Goal: Transaction & Acquisition: Purchase product/service

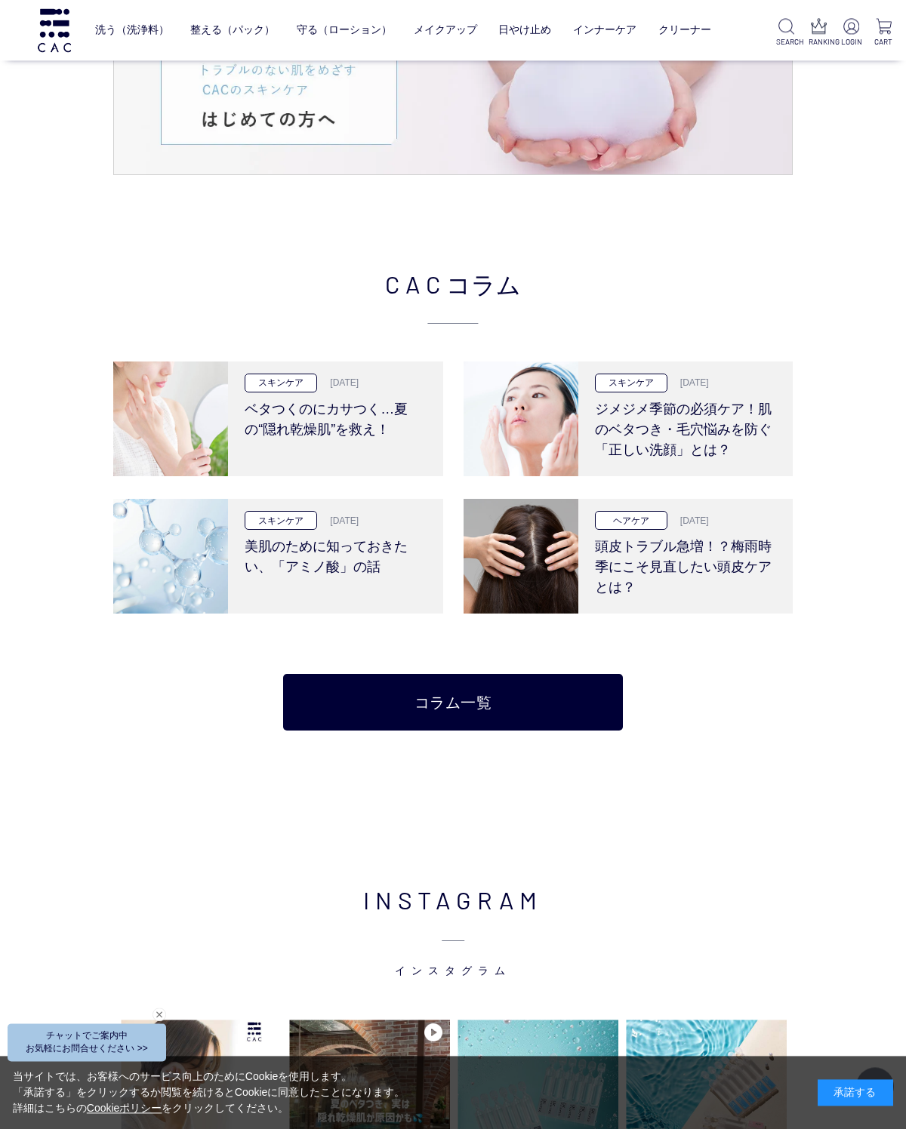
scroll to position [2329, 0]
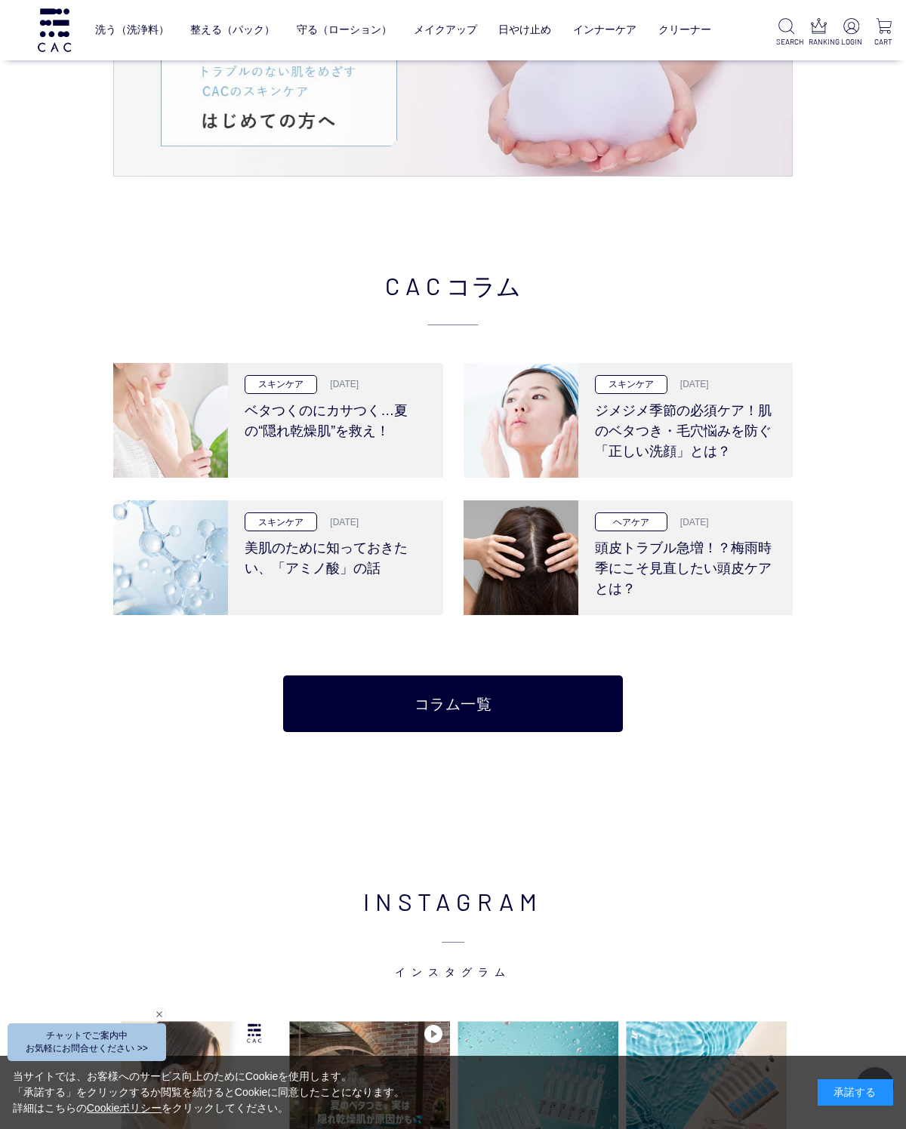
click at [298, 417] on h3 "ベタつくのにカサつく…夏の“隠れ乾燥肌”を救え！" at bounding box center [336, 418] width 182 height 48
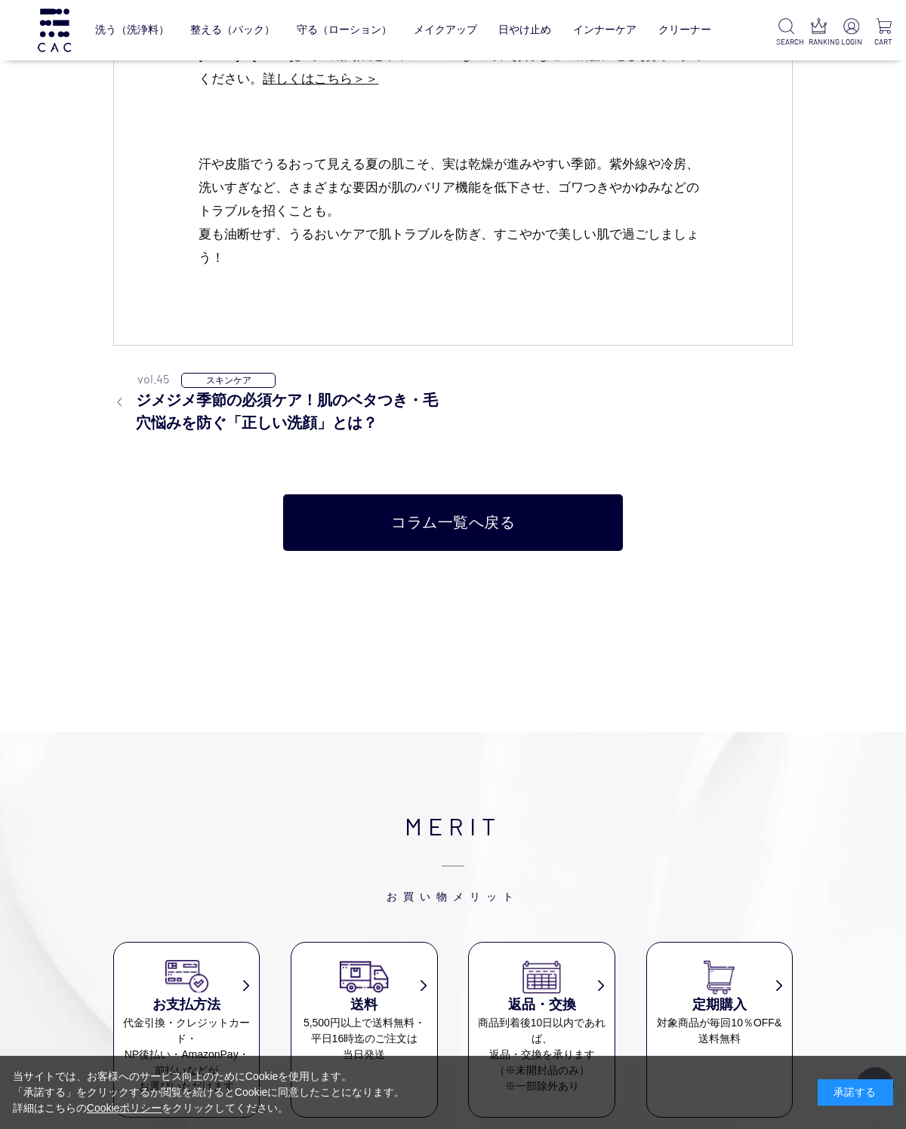
scroll to position [7466, 0]
click at [284, 66] on link "ベース" at bounding box center [300, 61] width 32 height 12
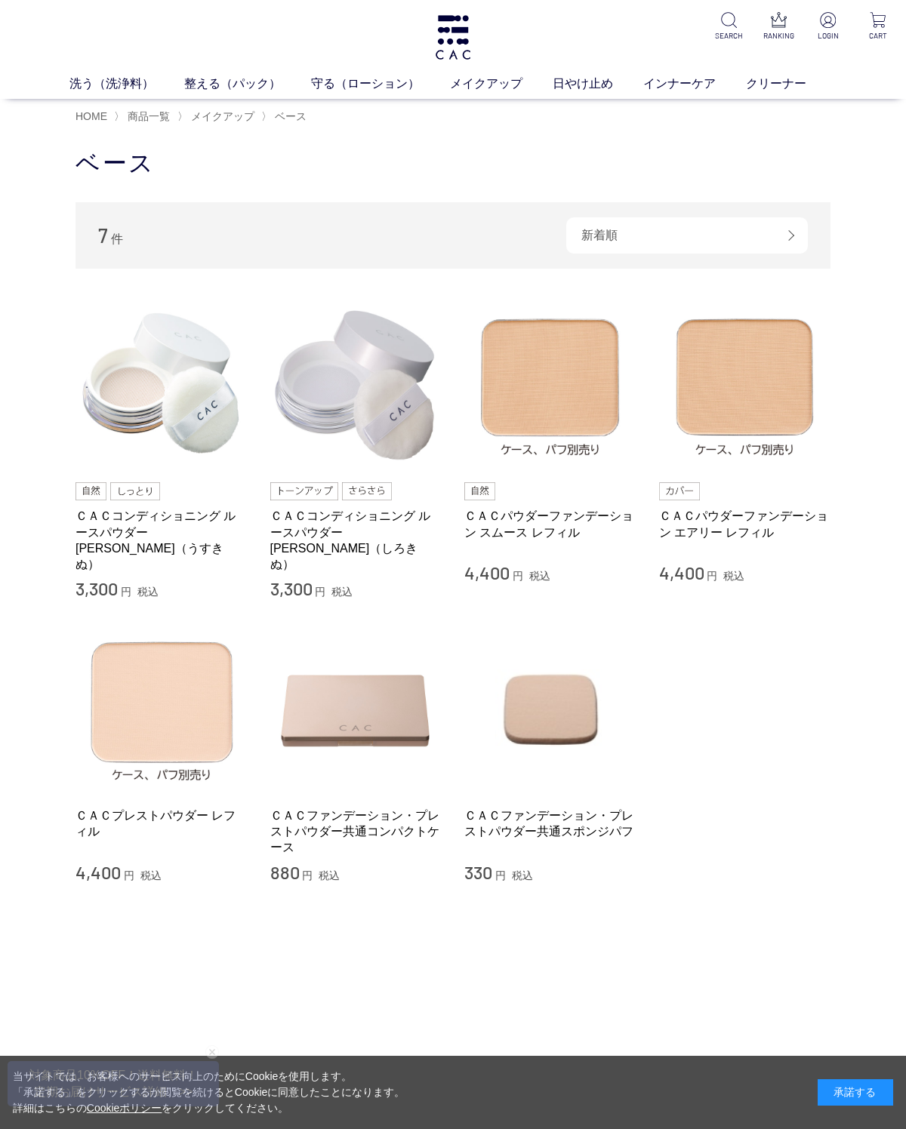
click at [609, 402] on img at bounding box center [550, 385] width 172 height 172
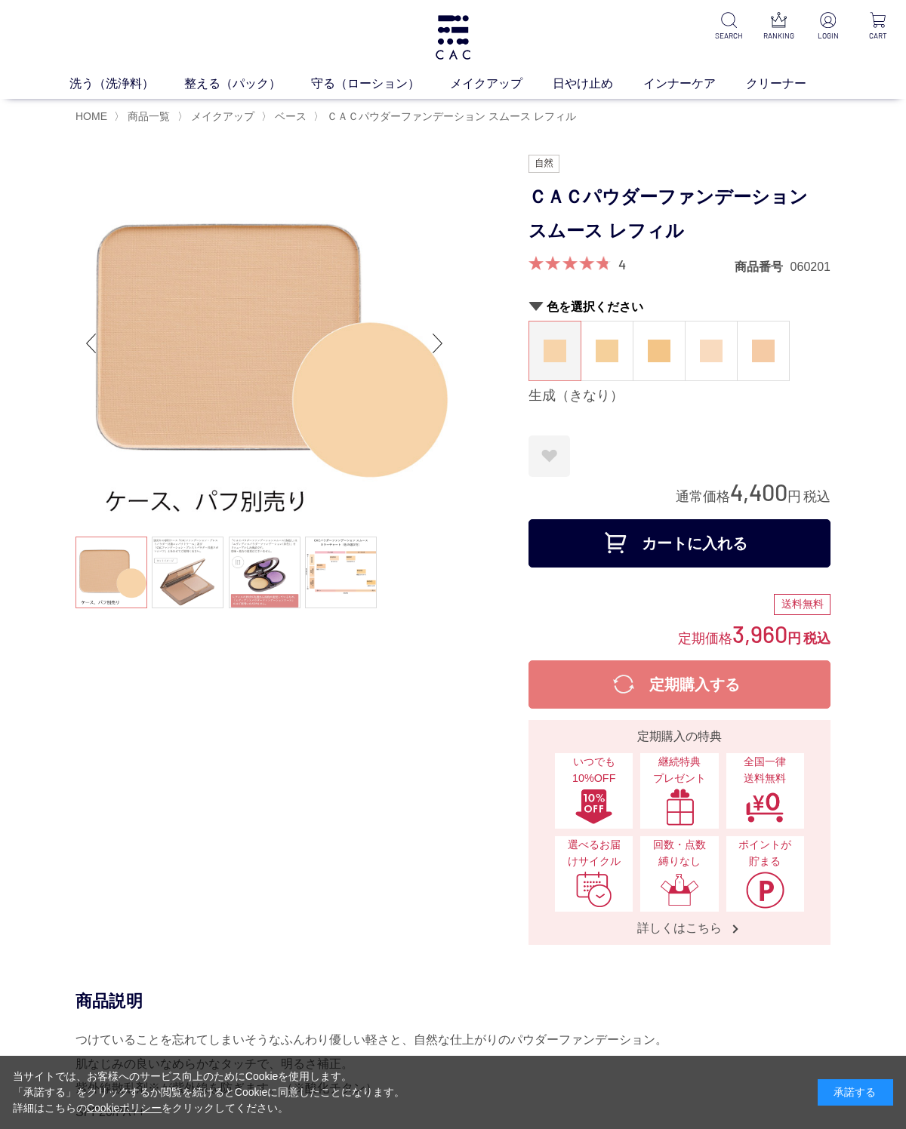
click at [608, 361] on img at bounding box center [607, 351] width 23 height 23
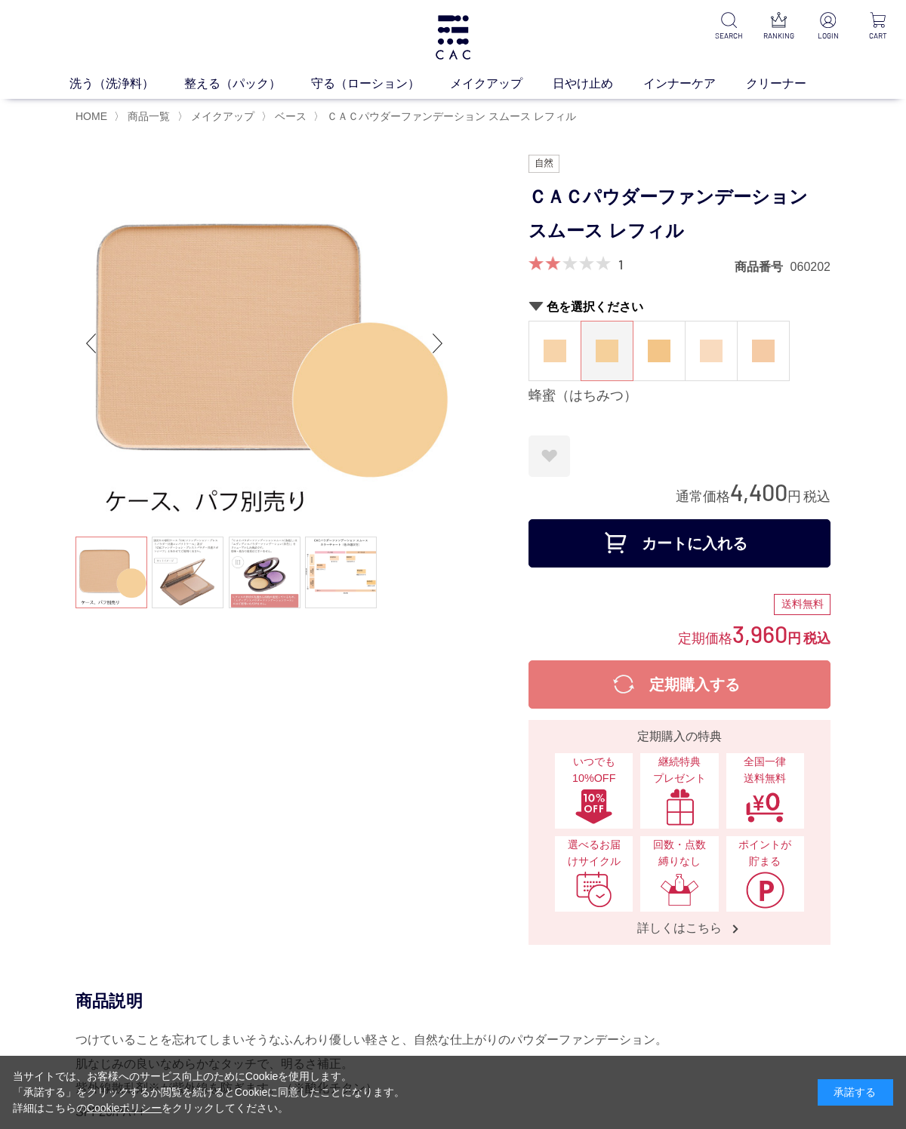
click at [348, 577] on link at bounding box center [341, 573] width 72 height 72
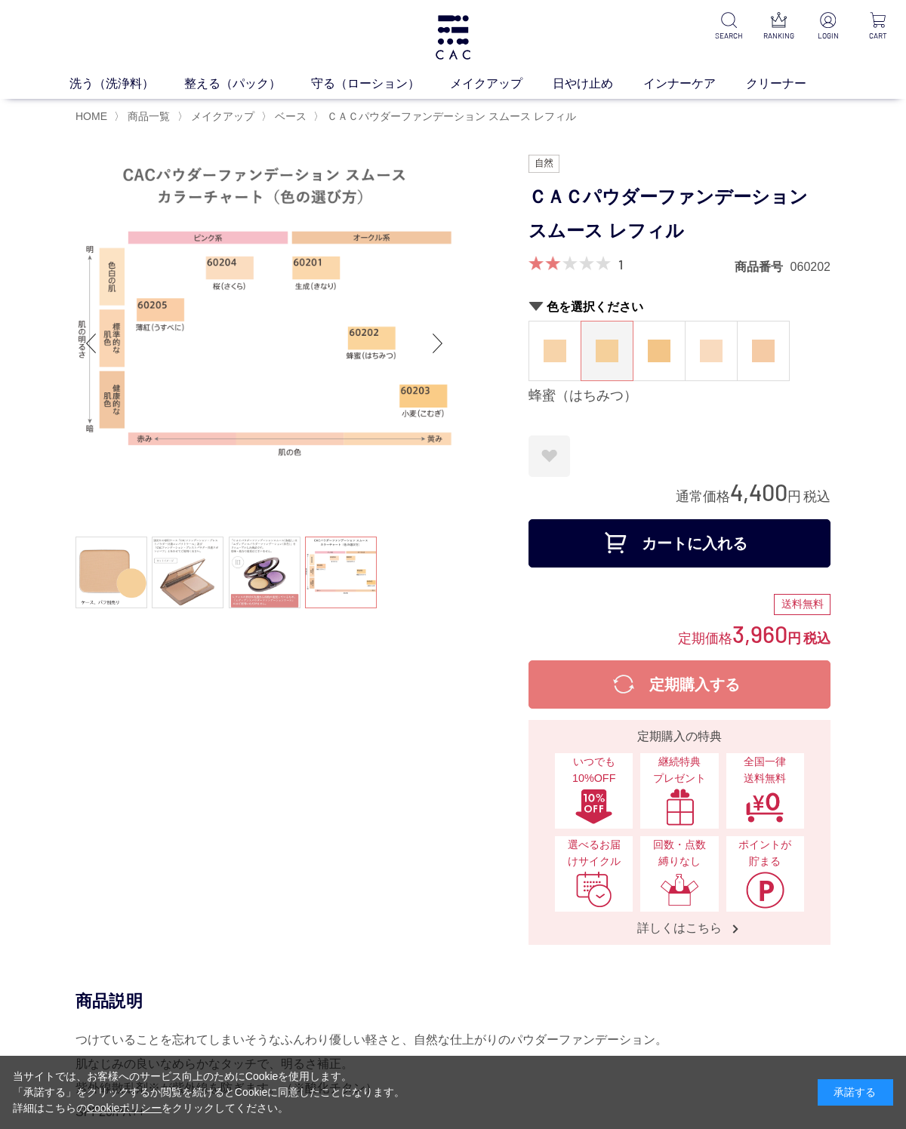
click at [109, 571] on link at bounding box center [111, 573] width 72 height 72
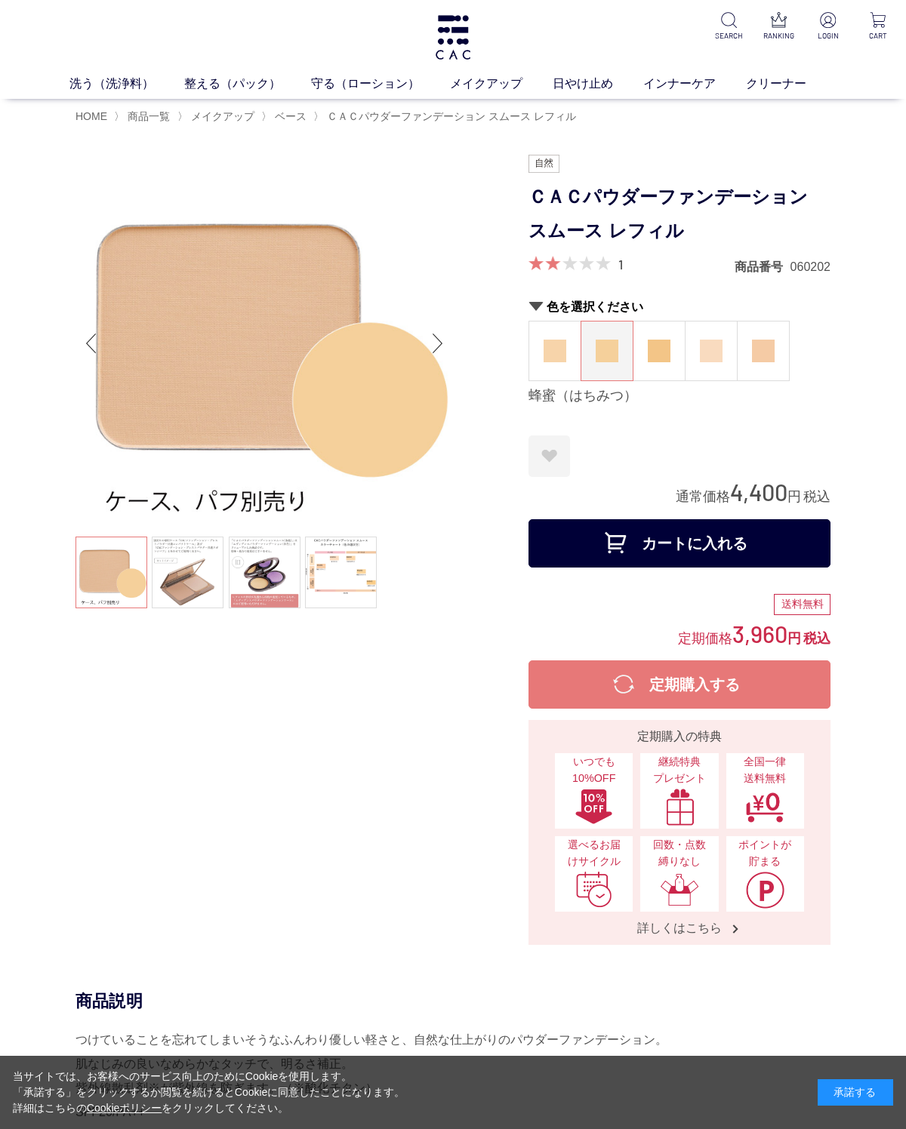
click at [547, 353] on img at bounding box center [554, 351] width 23 height 23
click at [657, 372] on figure at bounding box center [658, 351] width 51 height 59
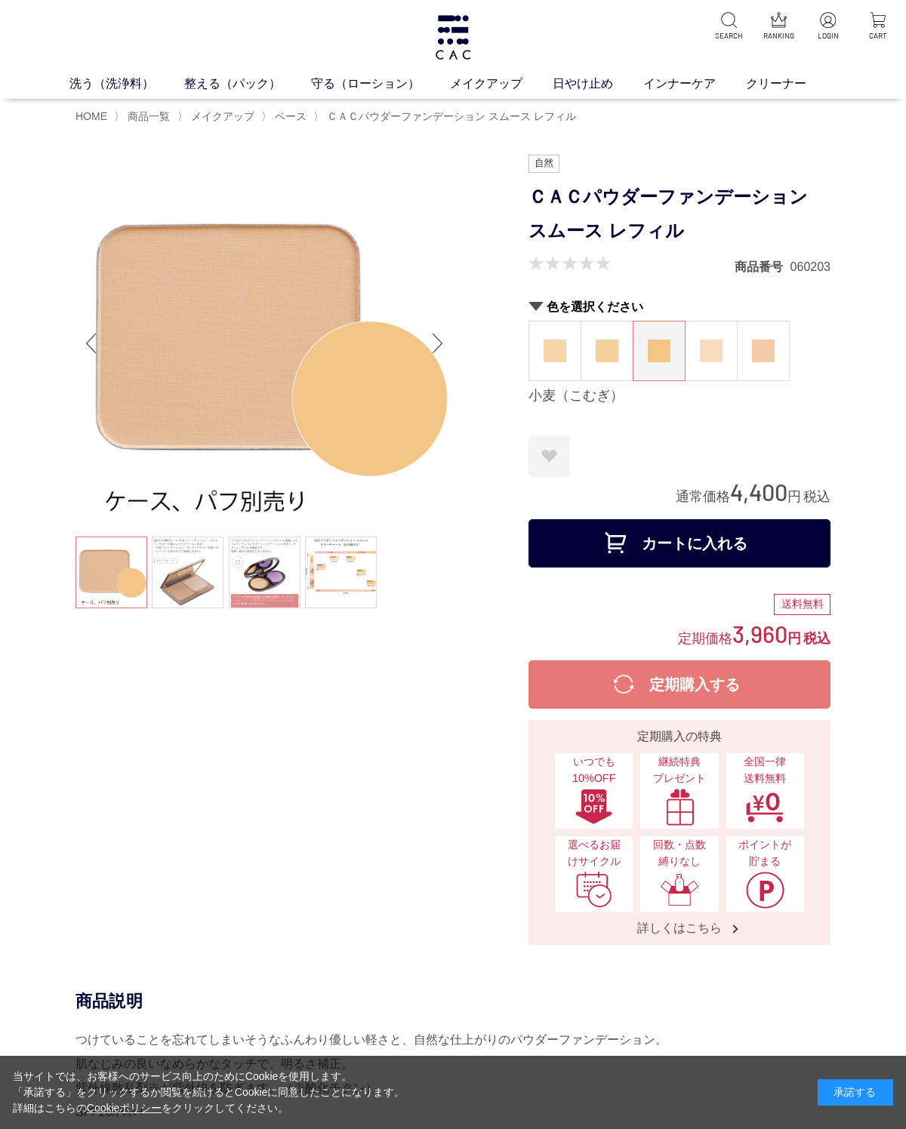
click at [715, 344] on img at bounding box center [711, 351] width 23 height 23
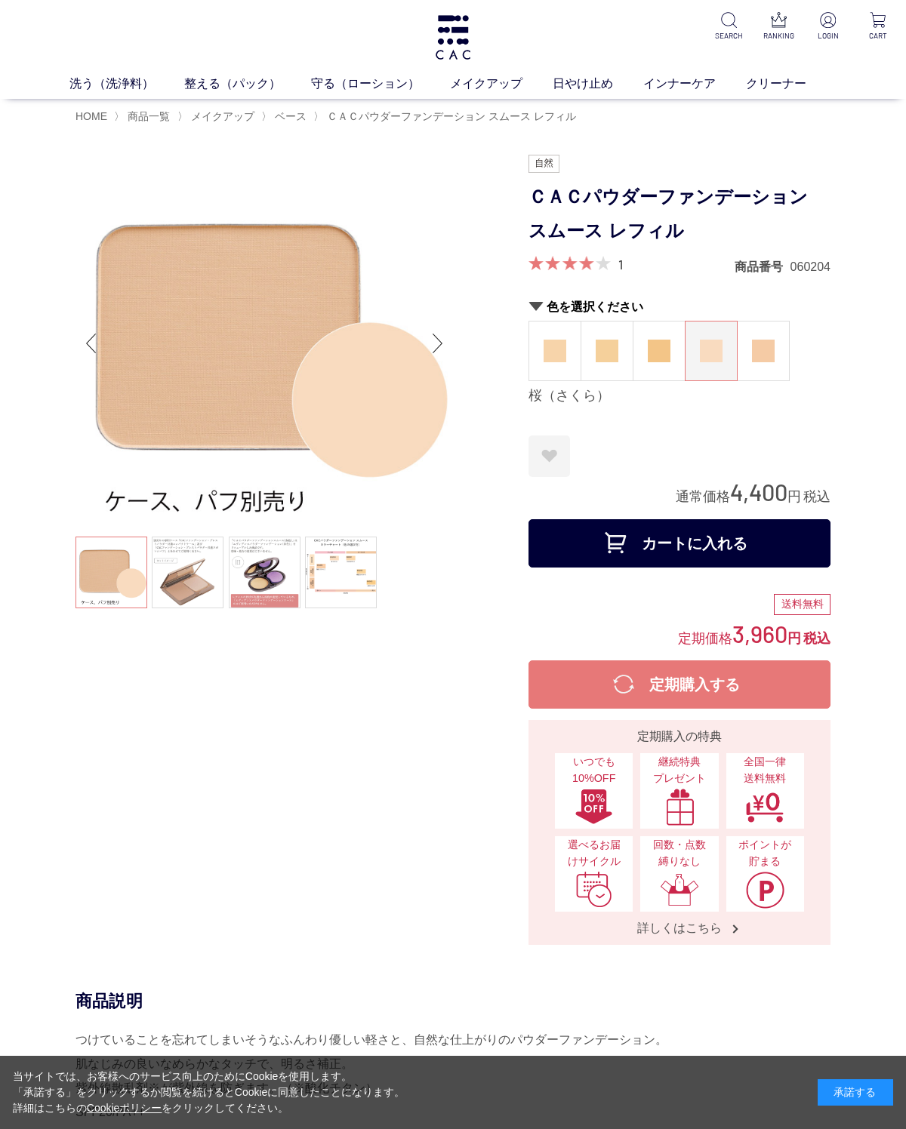
click at [767, 362] on img at bounding box center [763, 351] width 23 height 23
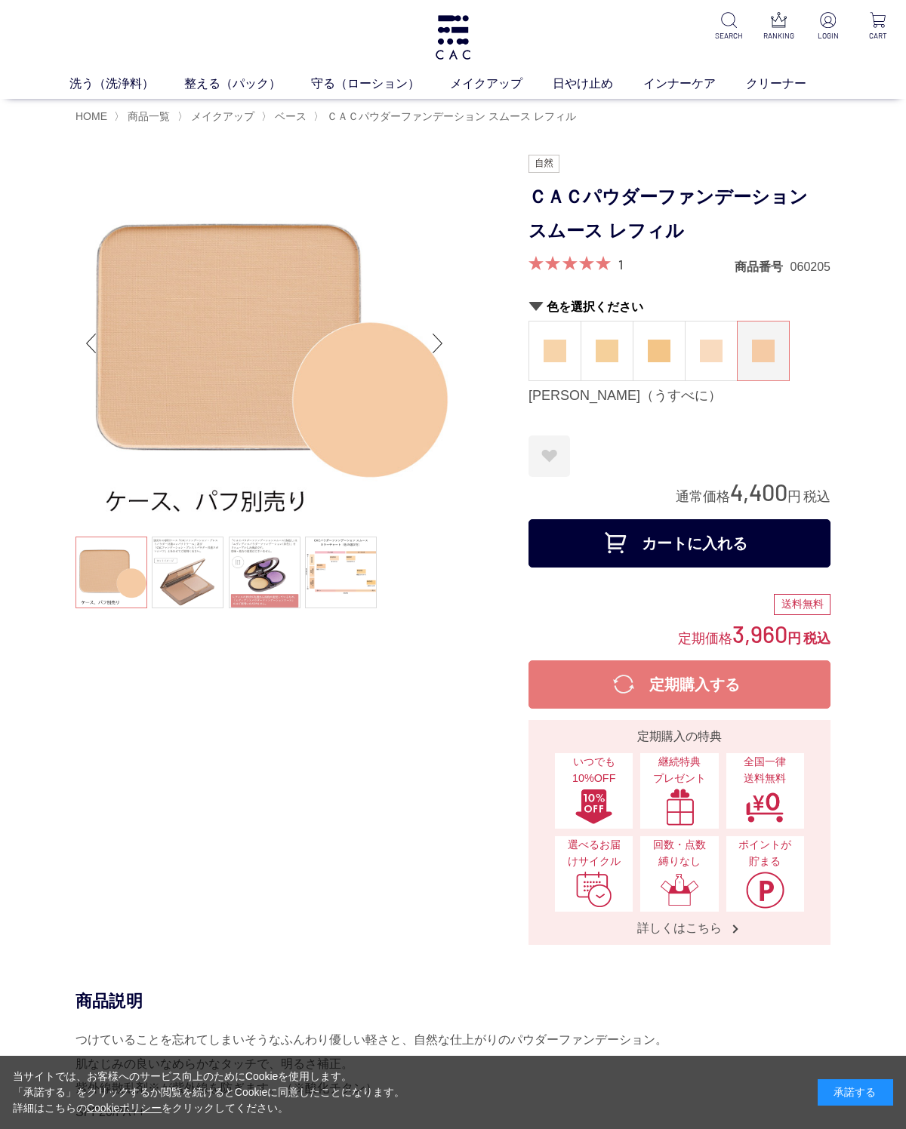
click at [297, 118] on span "ベース" at bounding box center [291, 116] width 32 height 12
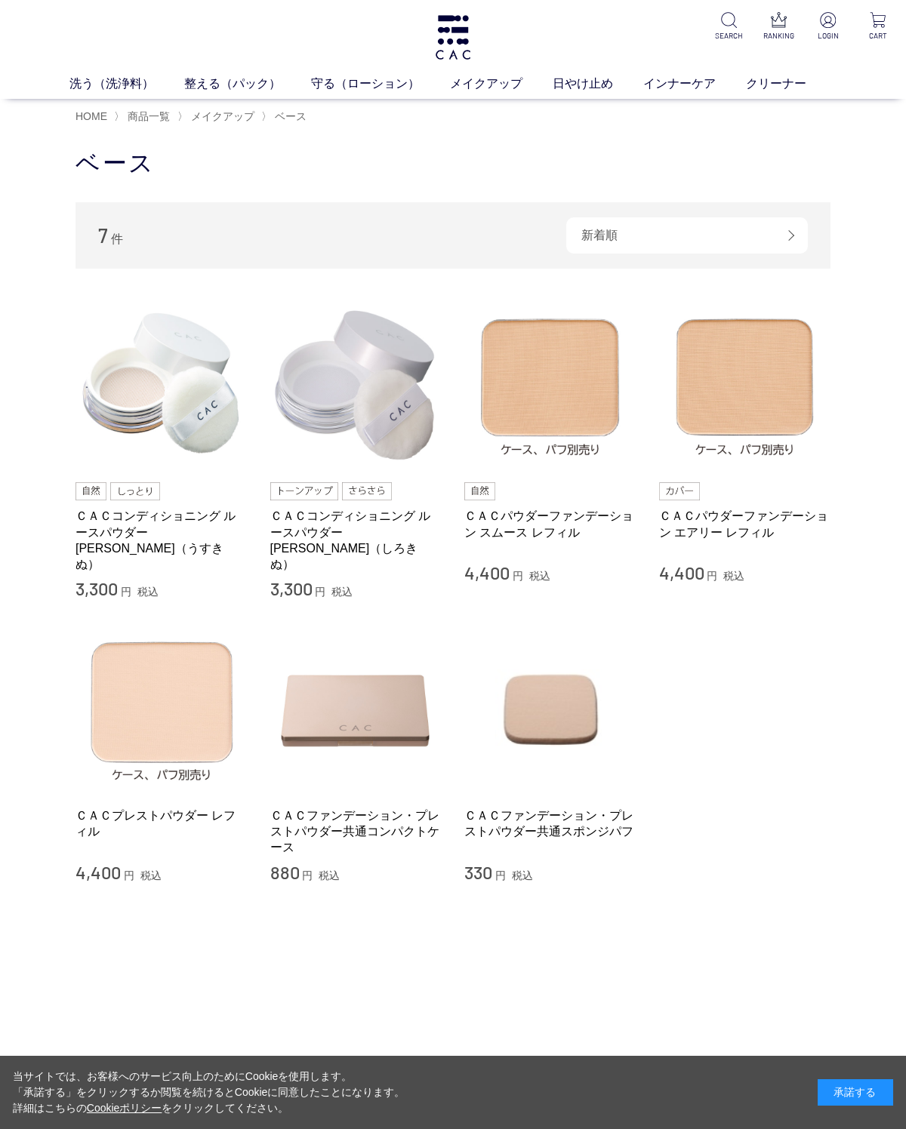
click at [762, 413] on img at bounding box center [745, 385] width 172 height 172
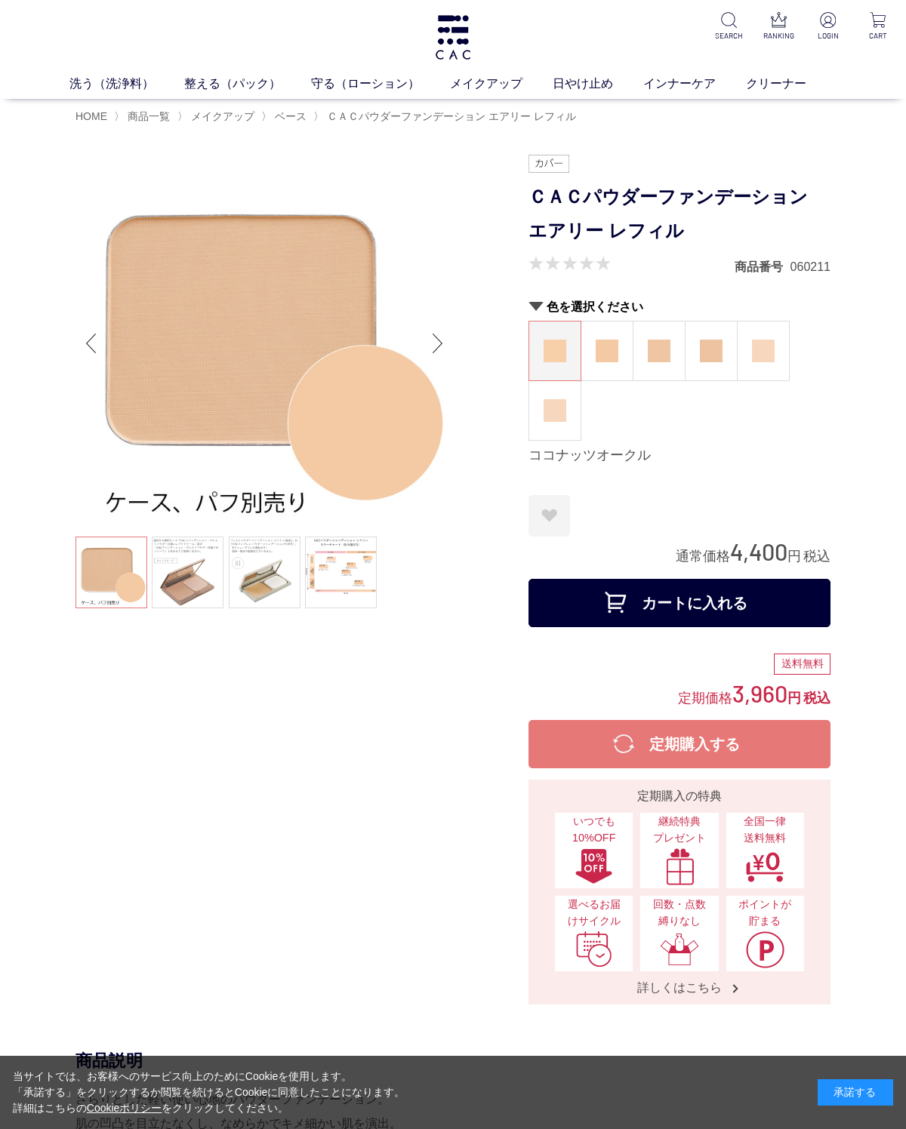
click at [619, 342] on figure at bounding box center [606, 351] width 51 height 59
click at [655, 362] on img at bounding box center [659, 351] width 23 height 23
click at [719, 353] on img at bounding box center [711, 351] width 23 height 23
click at [772, 353] on img at bounding box center [763, 351] width 23 height 23
click at [562, 420] on img at bounding box center [554, 410] width 23 height 23
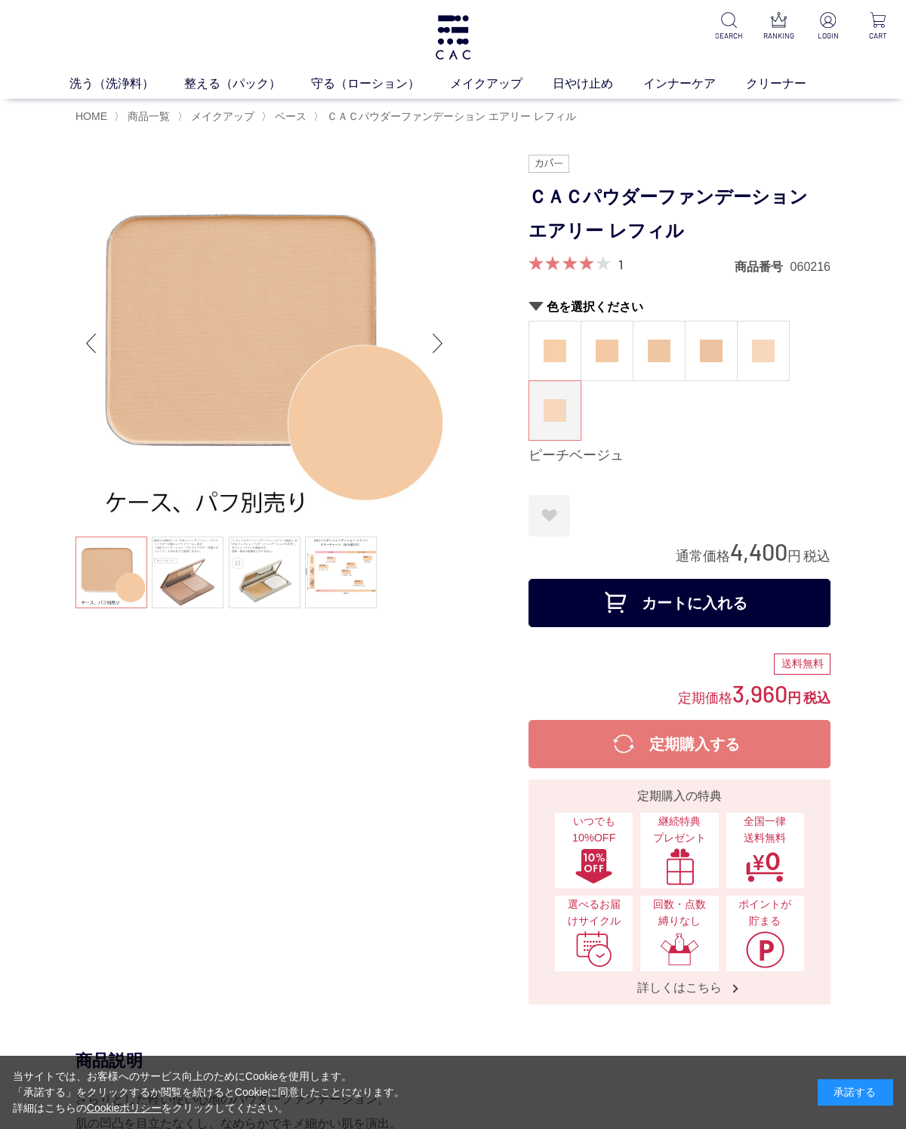
click at [357, 580] on link at bounding box center [341, 573] width 72 height 72
